Goal: Task Accomplishment & Management: Use online tool/utility

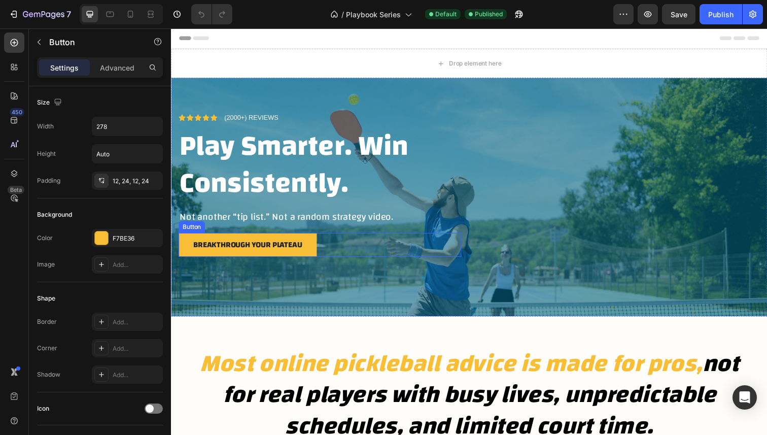
click at [430, 257] on div "breakthrough your plateau Button" at bounding box center [323, 249] width 289 height 24
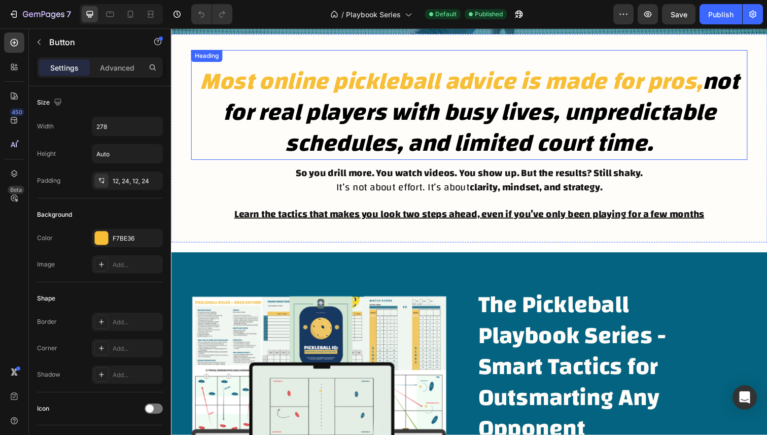
scroll to position [284, 0]
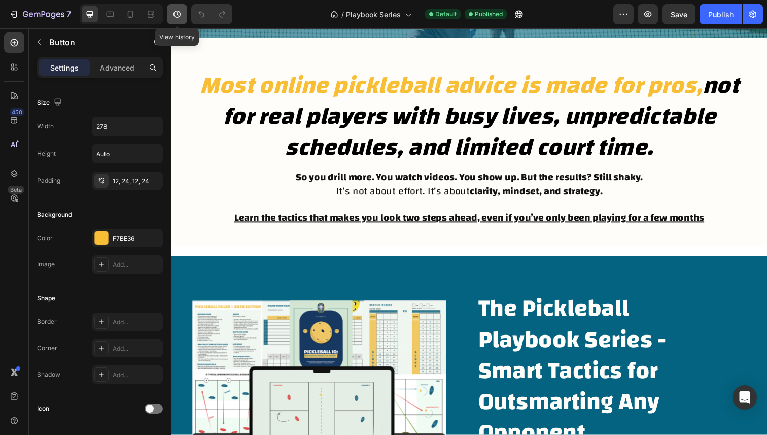
click at [180, 7] on button "button" at bounding box center [177, 14] width 20 height 20
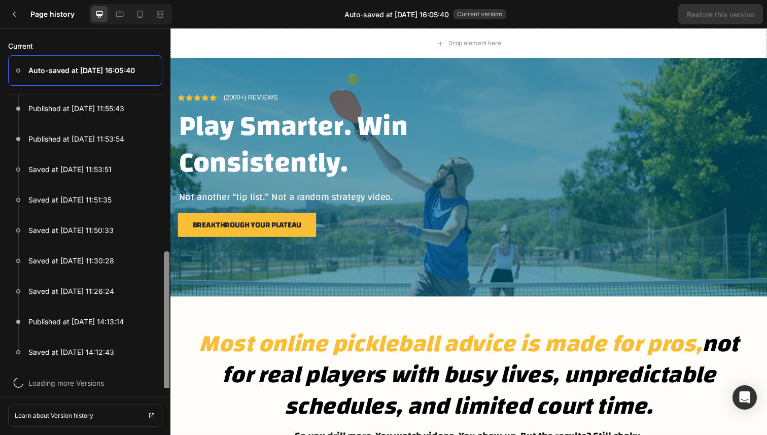
scroll to position [228, 0]
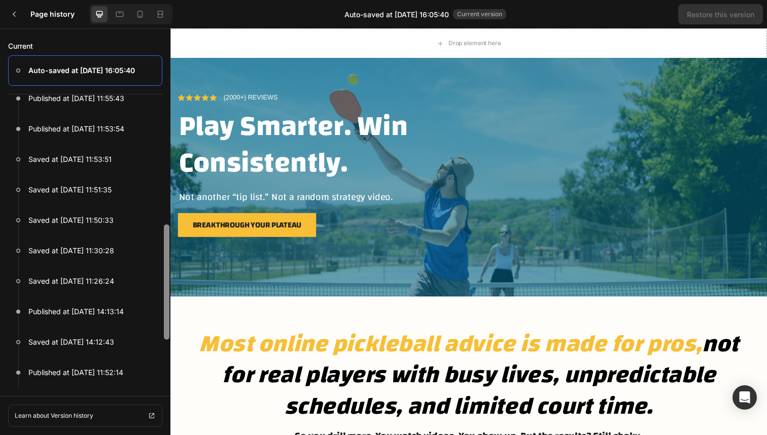
drag, startPoint x: 163, startPoint y: 231, endPoint x: 165, endPoint y: 372, distance: 140.5
click at [165, 372] on div at bounding box center [167, 261] width 8 height 253
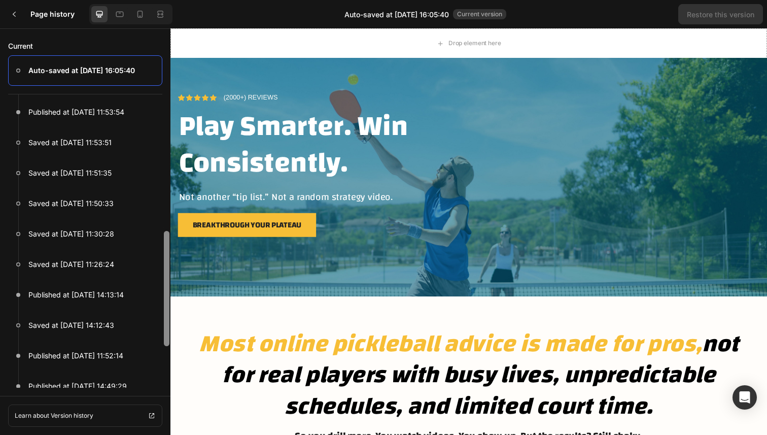
scroll to position [244, 0]
drag, startPoint x: 164, startPoint y: 315, endPoint x: 165, endPoint y: 321, distance: 6.1
click at [165, 321] on div at bounding box center [167, 287] width 6 height 115
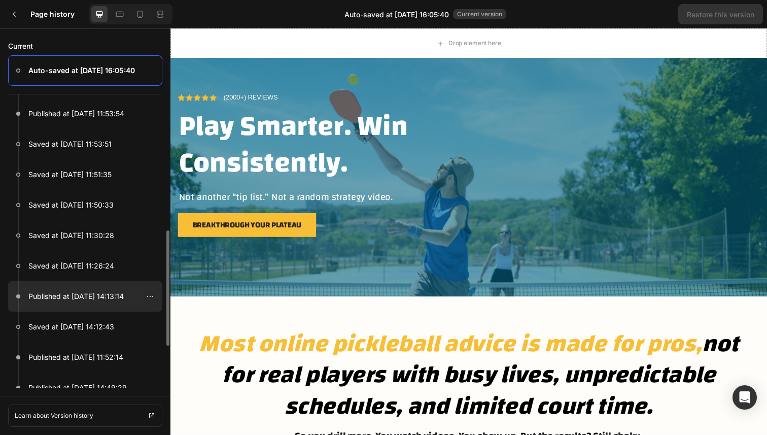
click at [86, 294] on p "Published at [DATE] 14:13:14" at bounding box center [75, 296] width 95 height 12
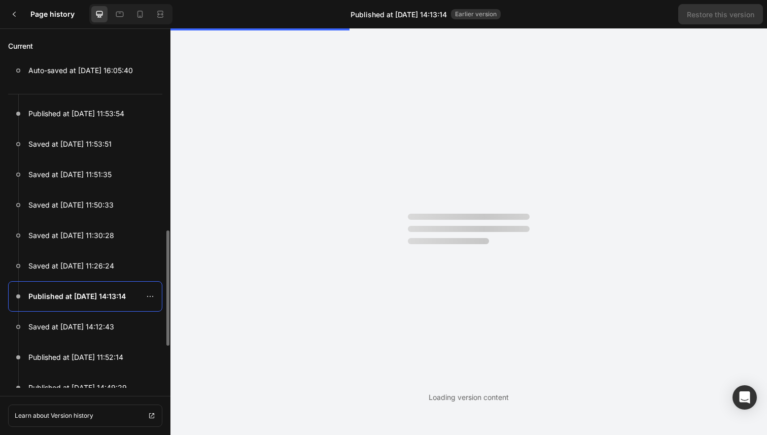
scroll to position [0, 0]
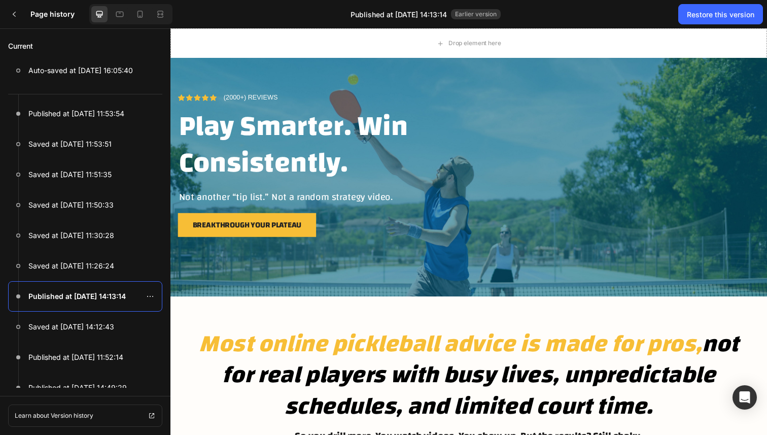
click at [500, 236] on div "Icon Icon Icon Icon Icon Icon List (2000+) REVIEWS Text Block Row Play Smarter.…" at bounding box center [474, 180] width 609 height 207
click at [698, 10] on div "Restore this version" at bounding box center [720, 14] width 67 height 11
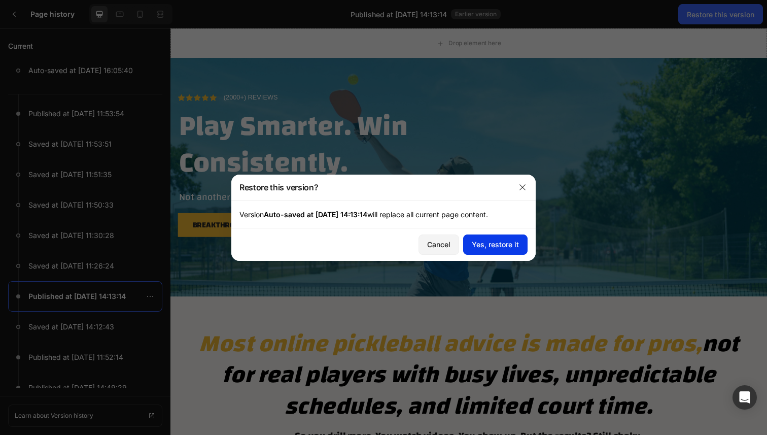
click at [488, 240] on div "Yes, restore it" at bounding box center [495, 244] width 47 height 11
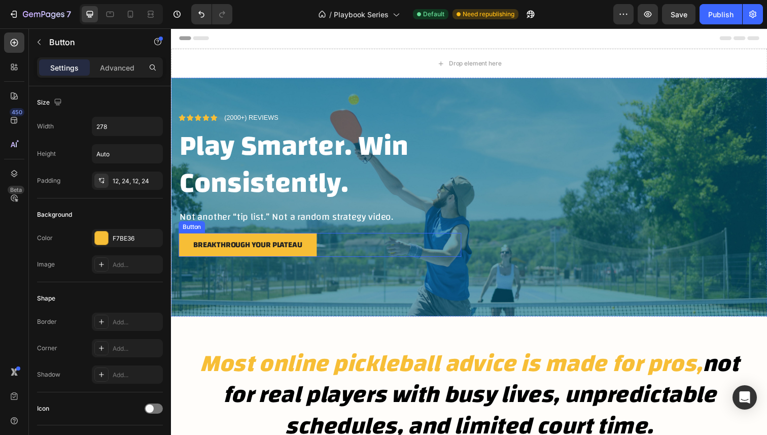
click at [427, 251] on div "breakthrough your plateau Button" at bounding box center [323, 249] width 289 height 24
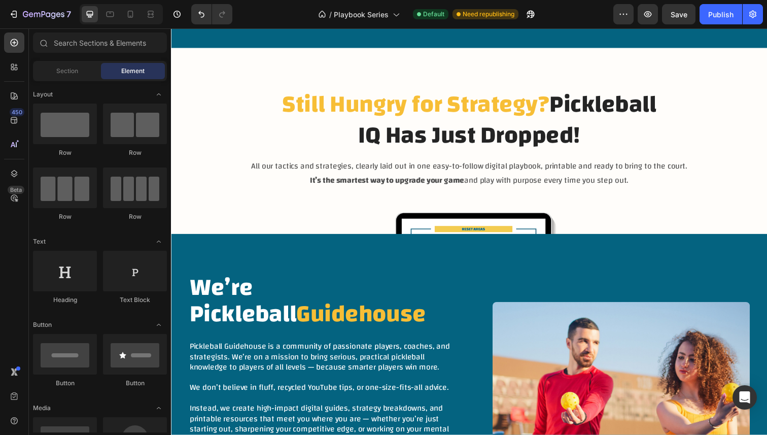
scroll to position [2391, 0]
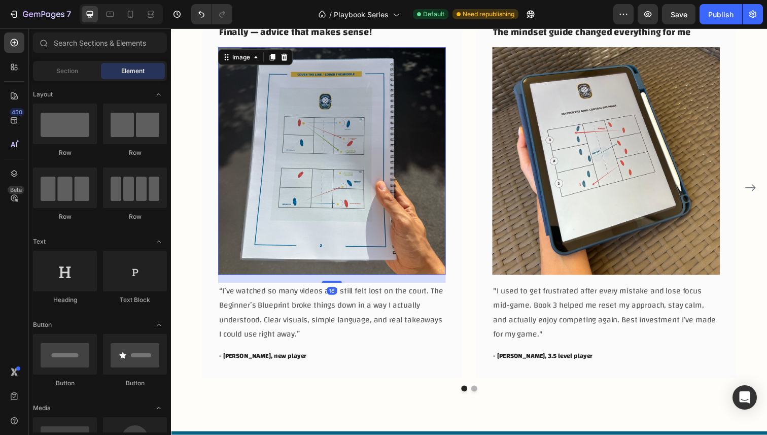
click at [324, 226] on img at bounding box center [335, 164] width 232 height 232
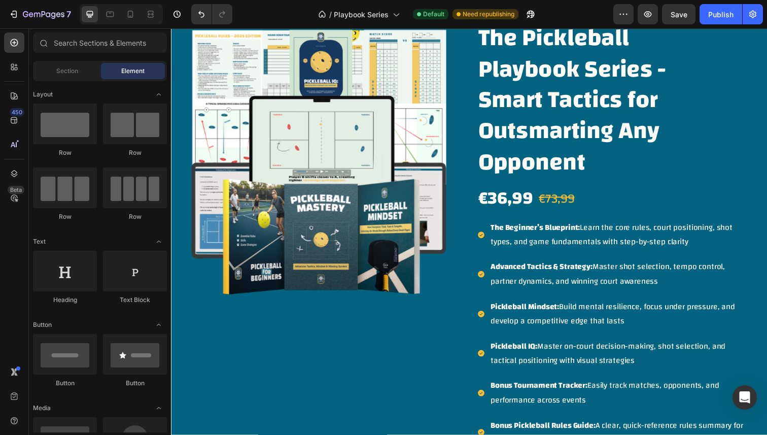
scroll to position [453, 0]
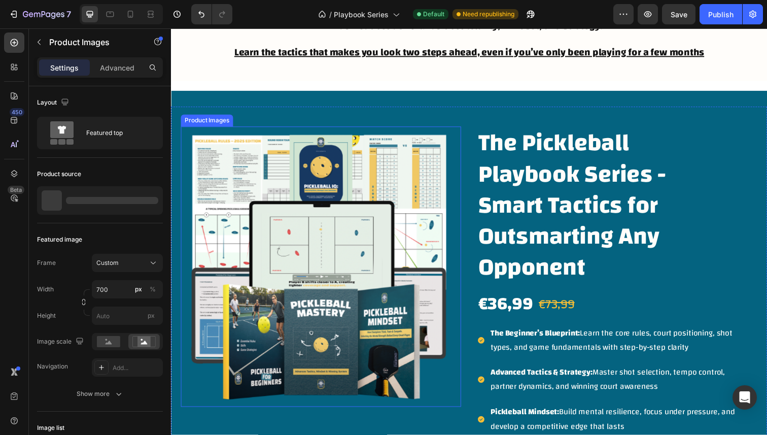
click at [380, 277] on img at bounding box center [324, 272] width 286 height 286
click at [355, 256] on img at bounding box center [324, 272] width 286 height 286
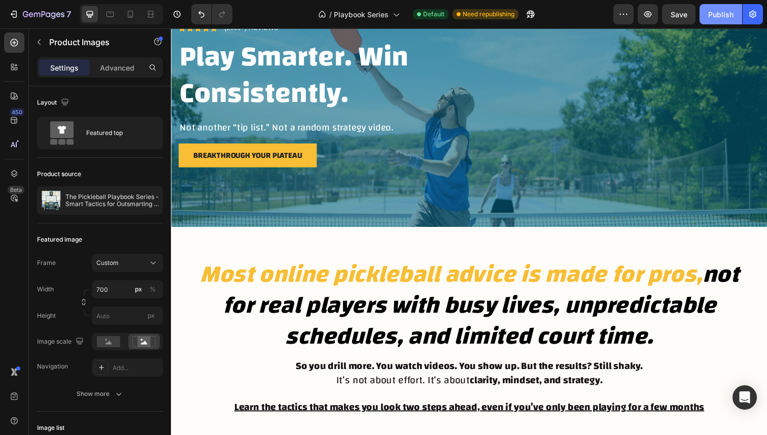
scroll to position [88, 0]
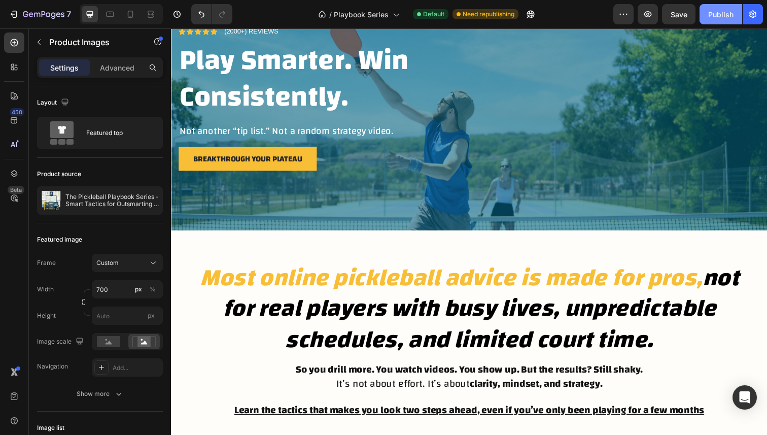
click at [713, 18] on div "Publish" at bounding box center [720, 14] width 25 height 11
